Goal: Task Accomplishment & Management: Manage account settings

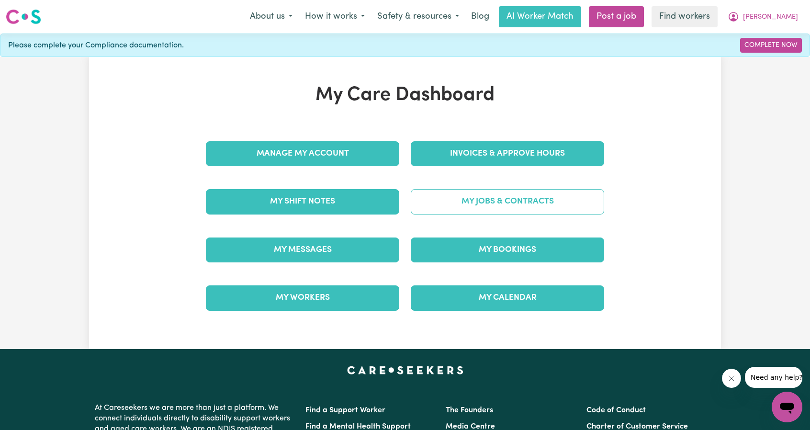
click at [482, 202] on link "My Jobs & Contracts" at bounding box center [507, 201] width 193 height 25
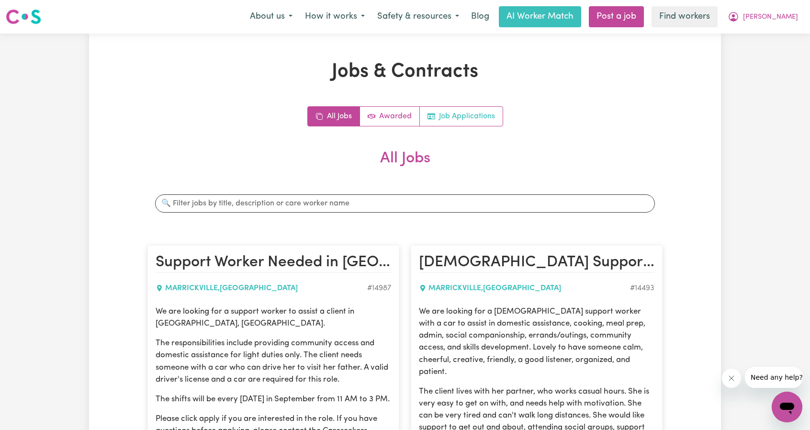
click at [457, 119] on link "Job Applications" at bounding box center [461, 116] width 83 height 19
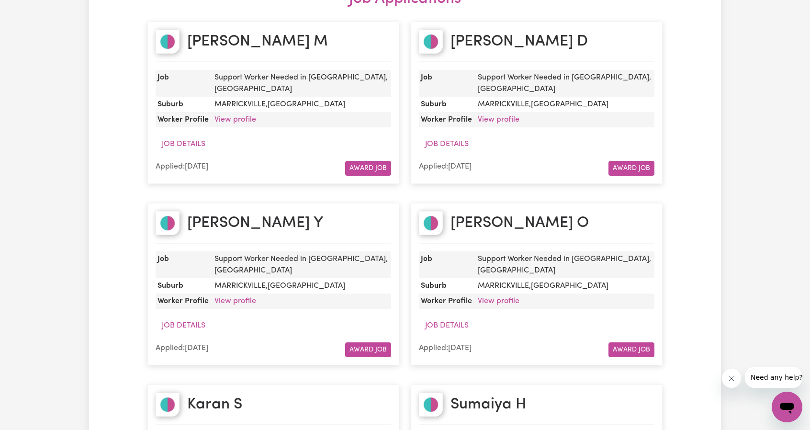
scroll to position [144, 0]
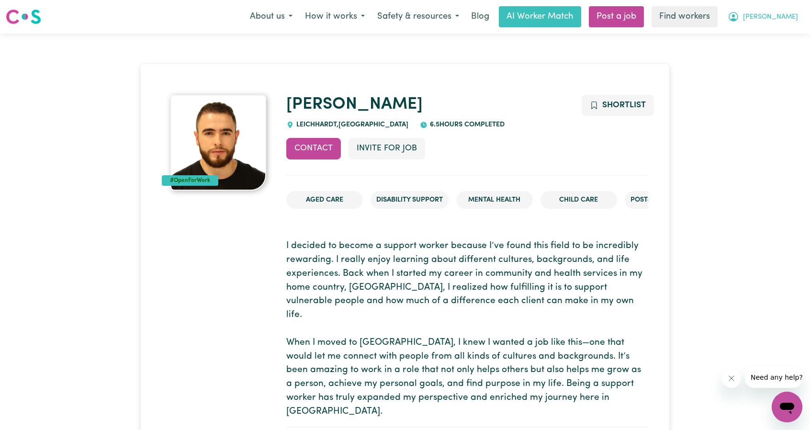
click at [787, 11] on button "[PERSON_NAME]" at bounding box center [762, 17] width 83 height 20
click at [760, 57] on link "Logout" at bounding box center [766, 55] width 76 height 18
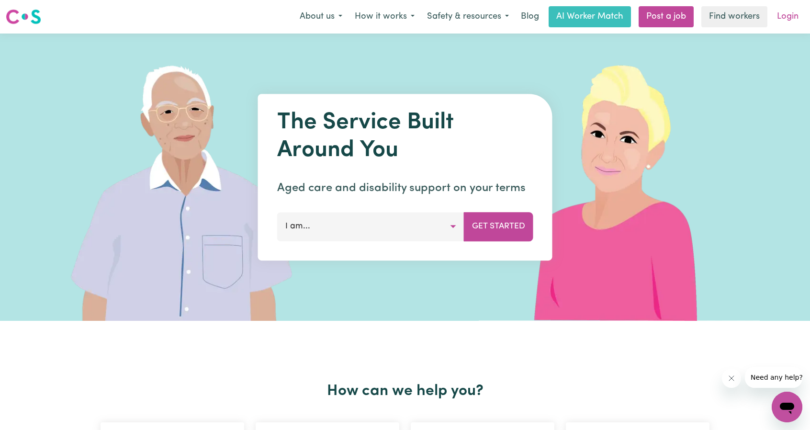
click at [780, 11] on link "Login" at bounding box center [787, 16] width 33 height 21
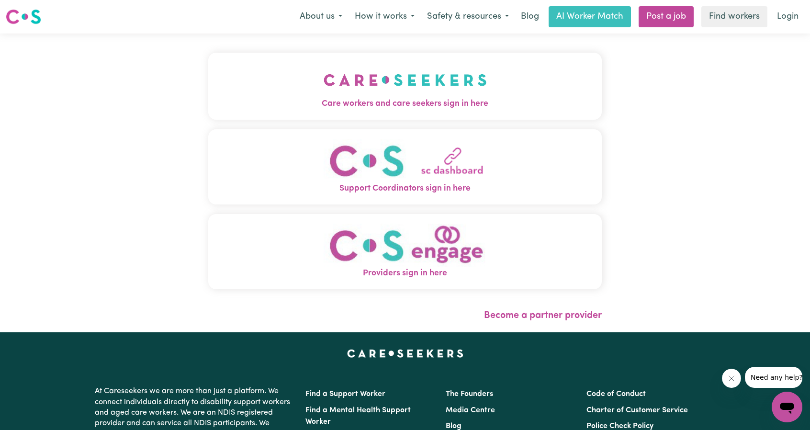
drag, startPoint x: 489, startPoint y: 92, endPoint x: 482, endPoint y: 92, distance: 6.7
click at [489, 92] on button "Care workers and care seekers sign in here" at bounding box center [404, 86] width 393 height 67
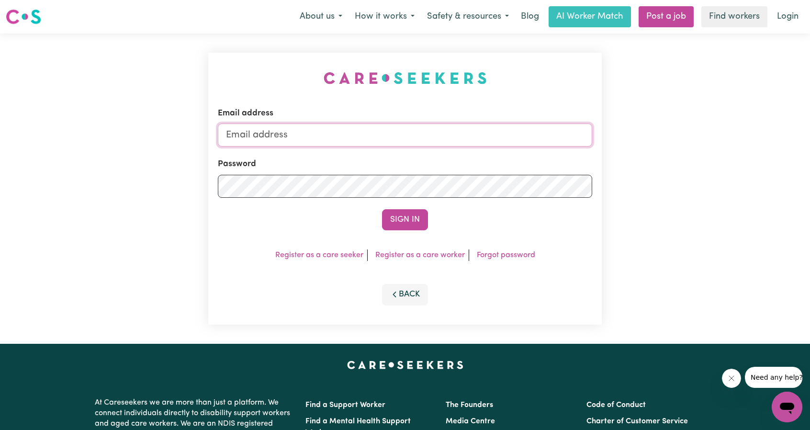
click at [382, 139] on input "Email address" at bounding box center [405, 134] width 374 height 23
drag, startPoint x: 274, startPoint y: 133, endPoint x: 446, endPoint y: 137, distance: 171.9
click at [446, 137] on input "superuser~ethan@careseekers.com.au" at bounding box center [405, 134] width 374 height 23
type input "superuser~info@sicare.com.au"
click at [400, 207] on form "Email address superuser~info@sicare.com.au Password Sign In" at bounding box center [405, 168] width 374 height 123
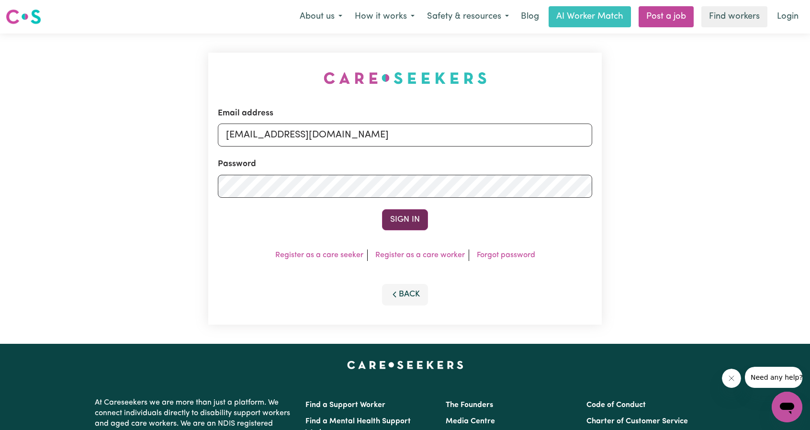
click at [400, 214] on button "Sign In" at bounding box center [405, 219] width 46 height 21
